Goal: Navigation & Orientation: Find specific page/section

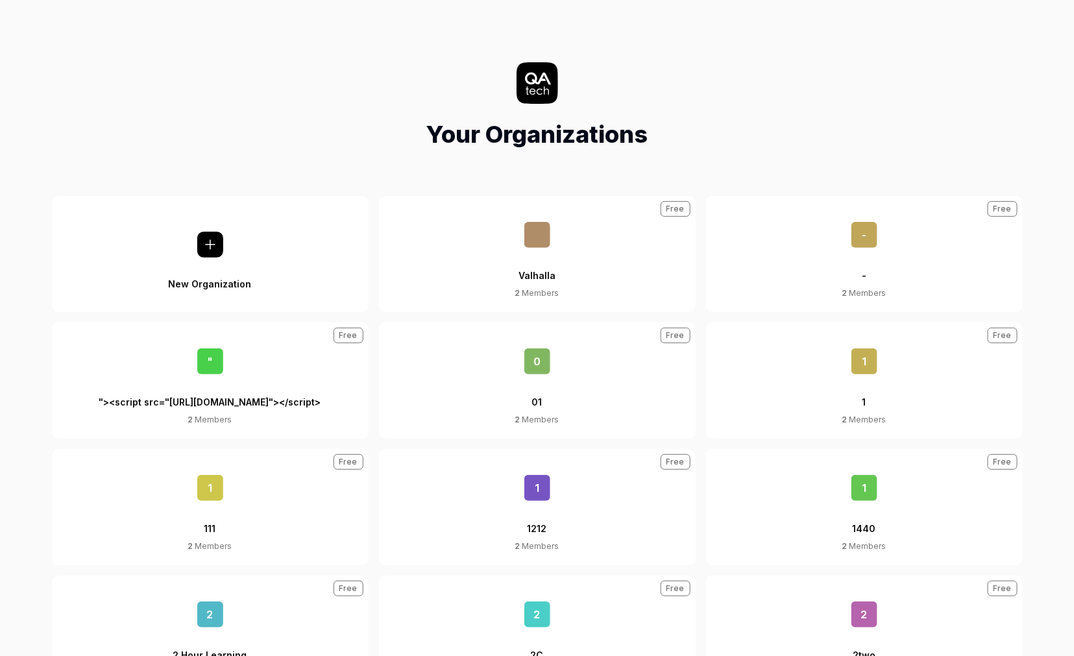
click at [308, 204] on button "New Organization" at bounding box center [210, 254] width 317 height 116
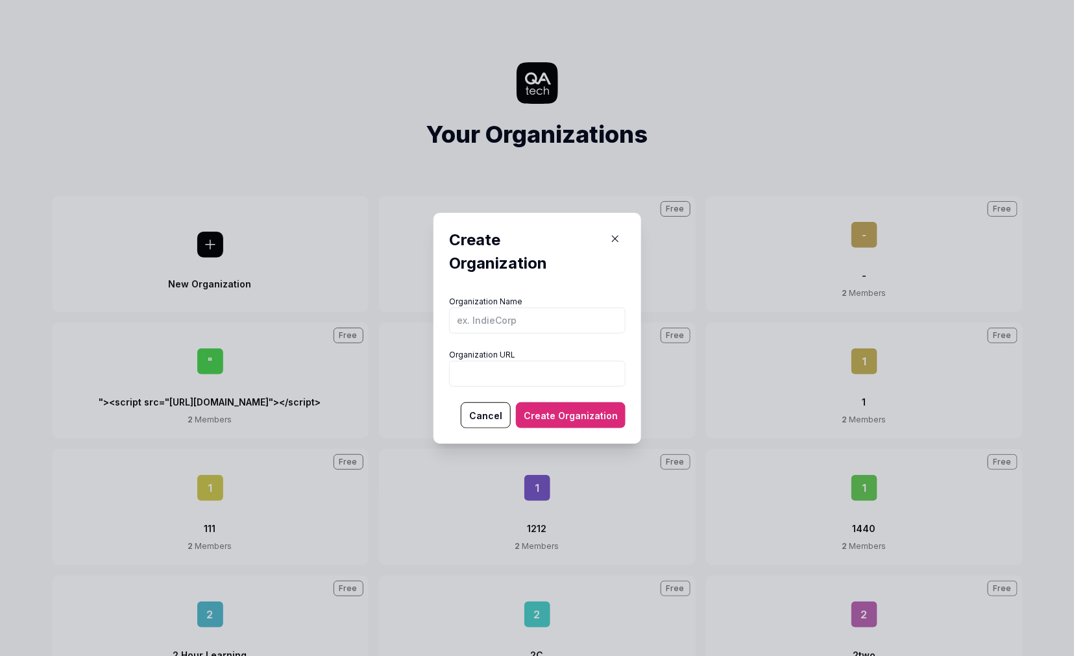
click at [620, 235] on icon "button" at bounding box center [615, 239] width 12 height 12
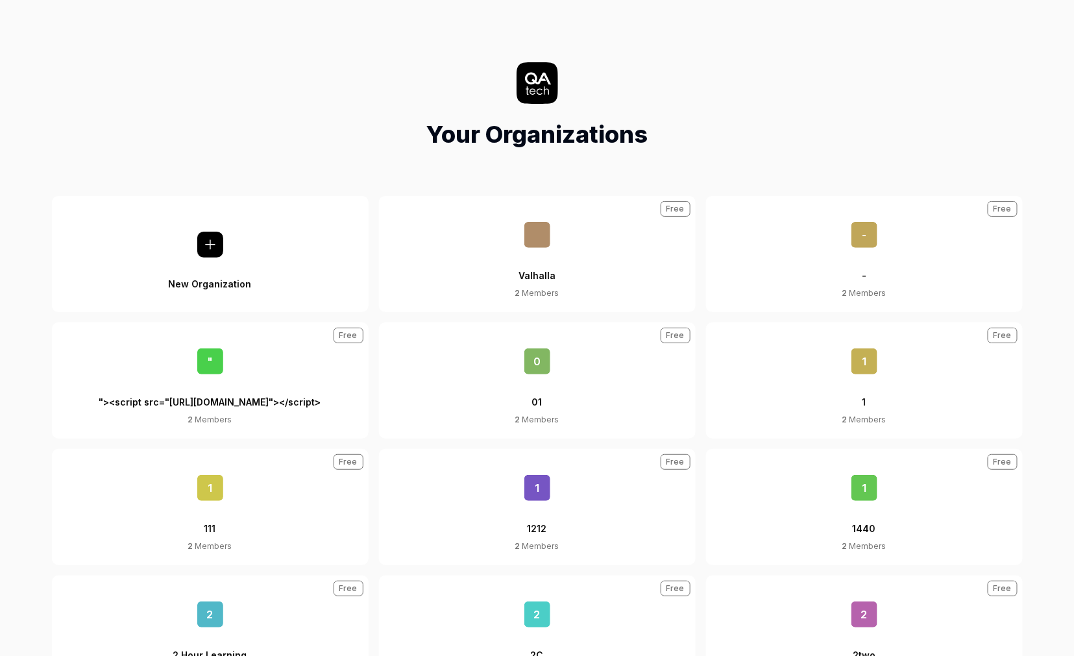
click at [553, 261] on div "Valhalla" at bounding box center [537, 268] width 37 height 40
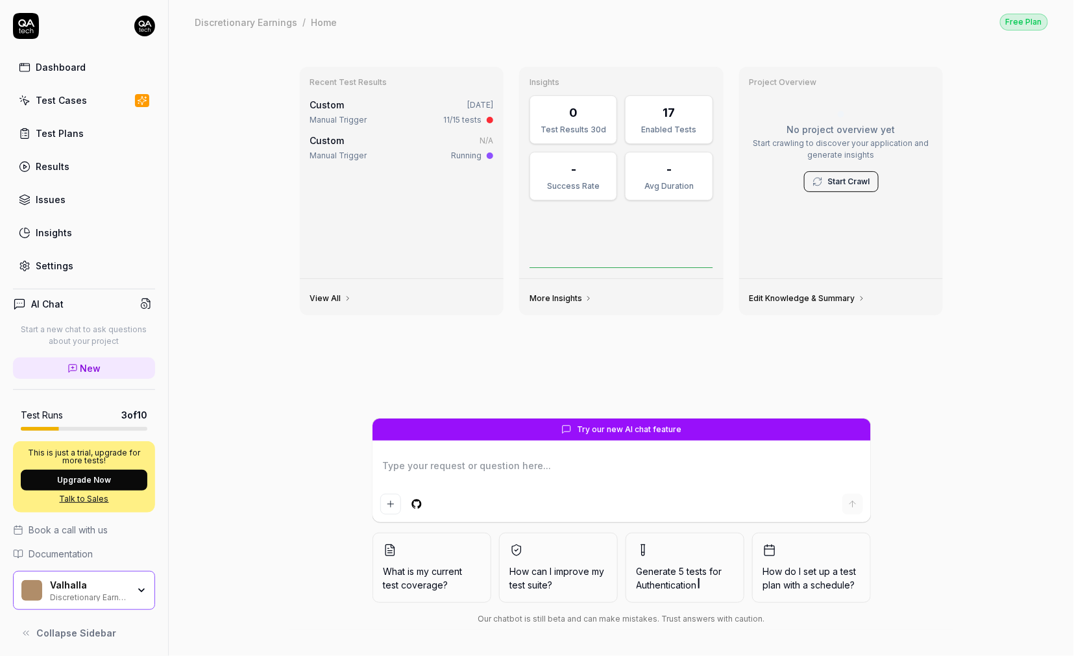
type textarea "*"
